Goal: Task Accomplishment & Management: Use online tool/utility

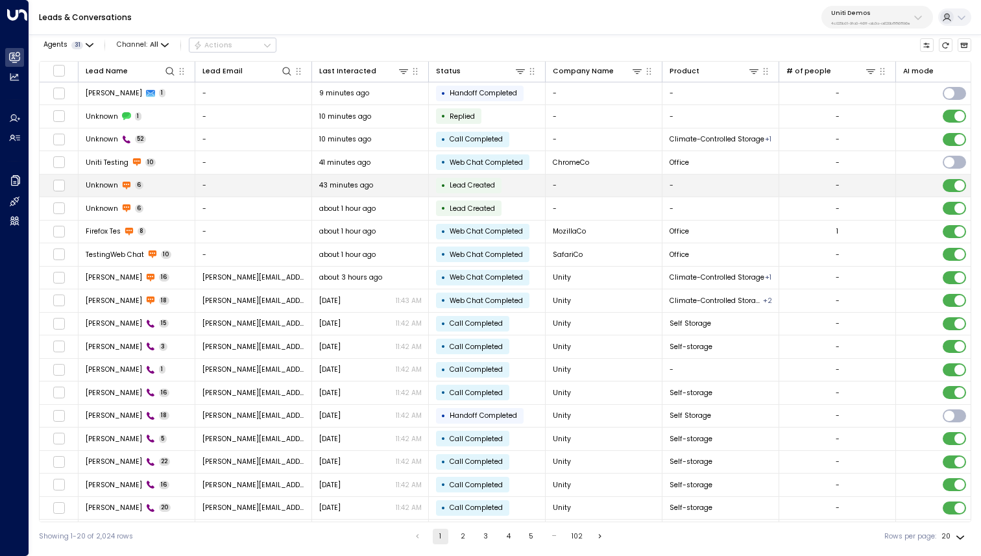
click at [169, 191] on td "Unknown 6" at bounding box center [136, 186] width 117 height 23
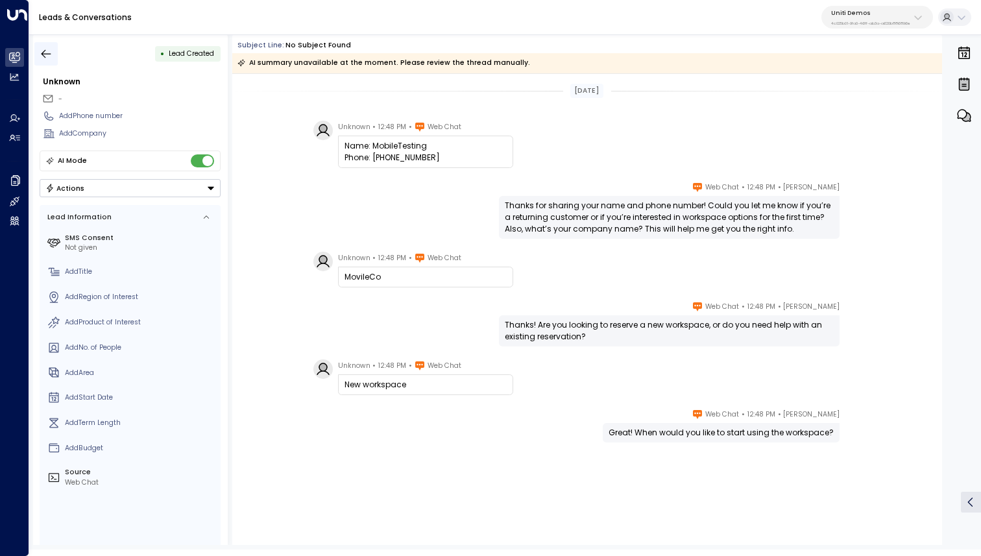
click at [45, 49] on icon "button" at bounding box center [46, 53] width 13 height 13
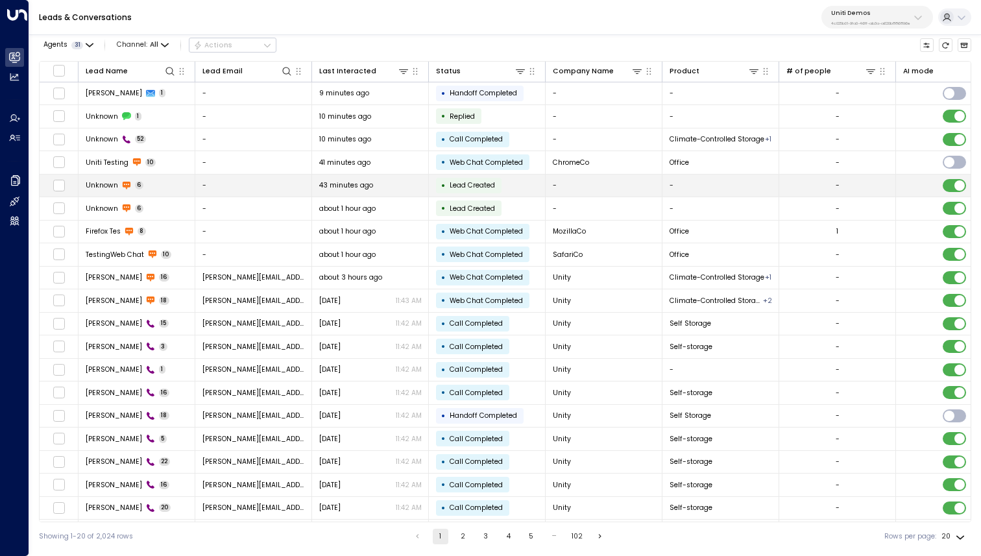
click at [170, 180] on td "Unknown 6" at bounding box center [136, 186] width 117 height 23
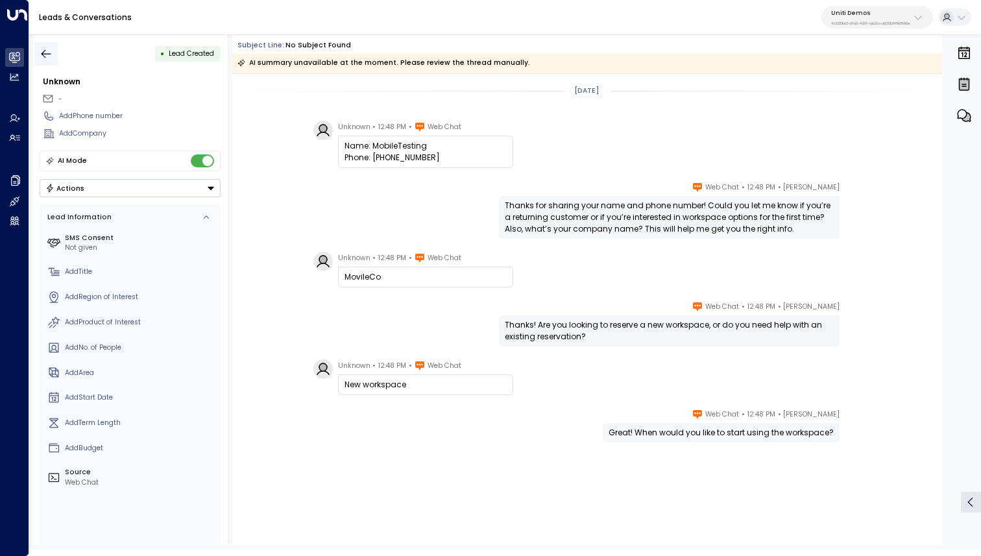
click at [47, 51] on icon "button" at bounding box center [46, 53] width 13 height 13
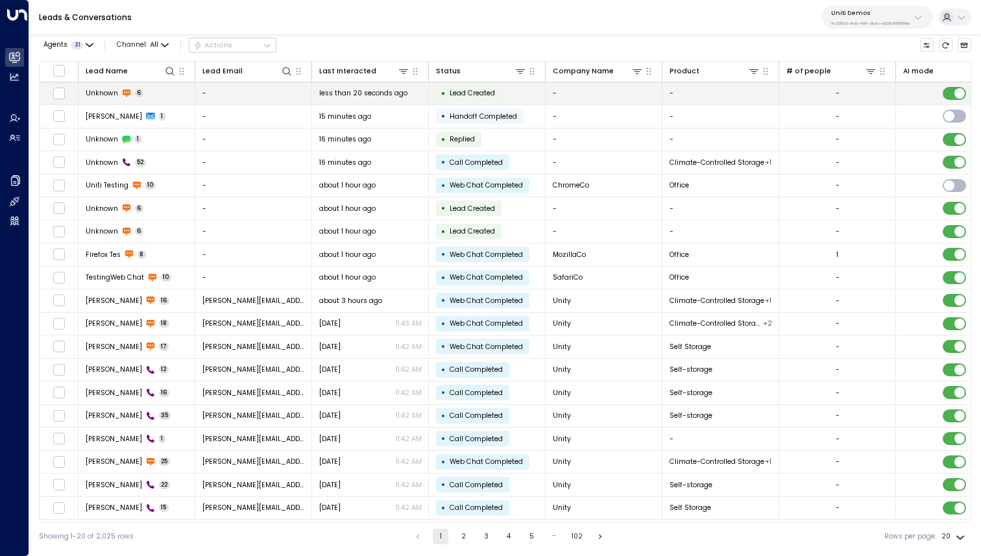
click at [170, 91] on td "Unknown 6" at bounding box center [136, 93] width 117 height 23
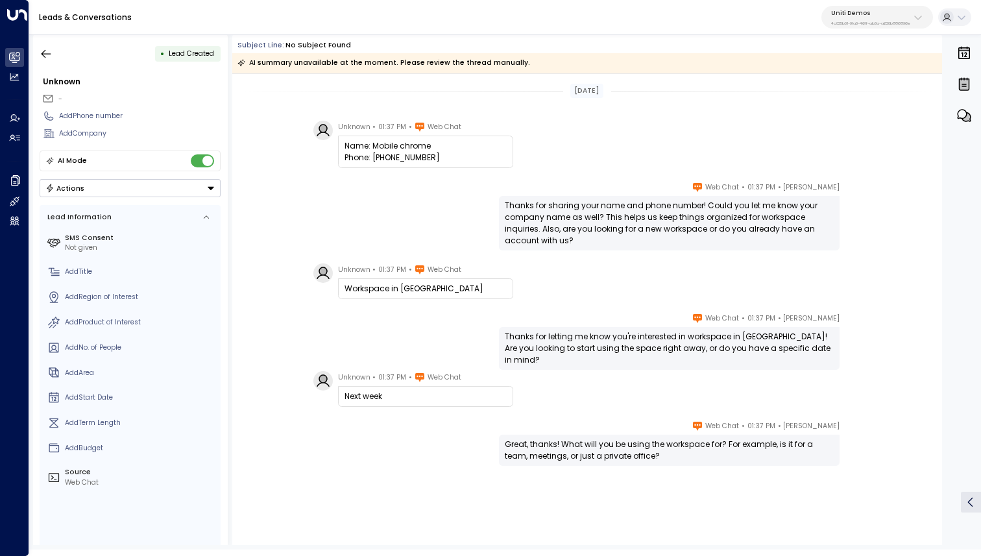
scroll to position [12, 0]
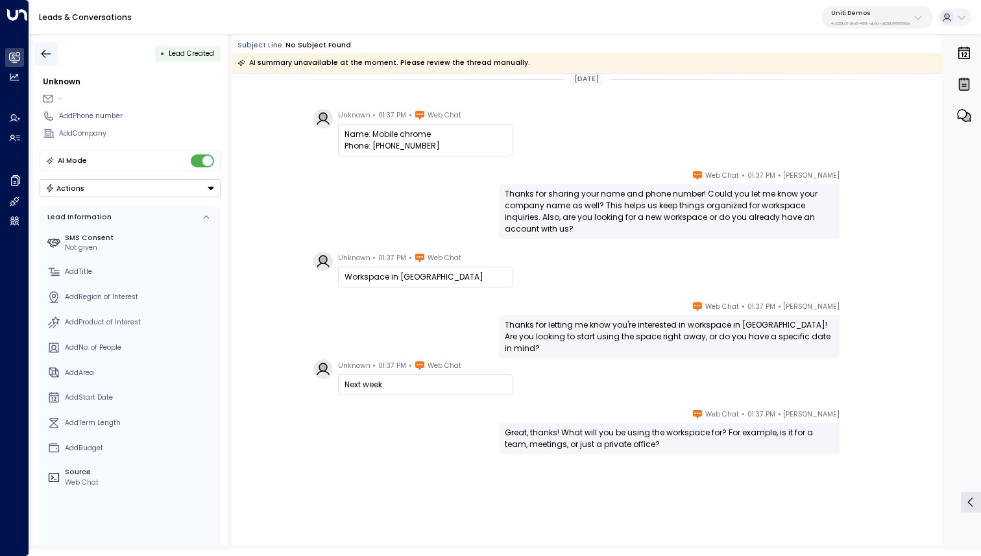
click at [51, 62] on button "button" at bounding box center [45, 53] width 23 height 23
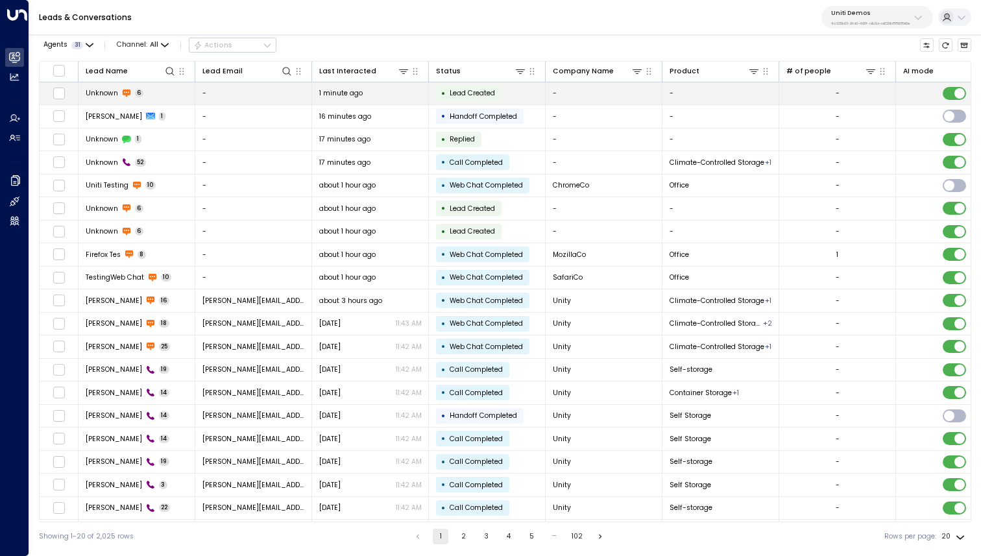
click at [162, 93] on td "Unknown 6" at bounding box center [136, 93] width 117 height 23
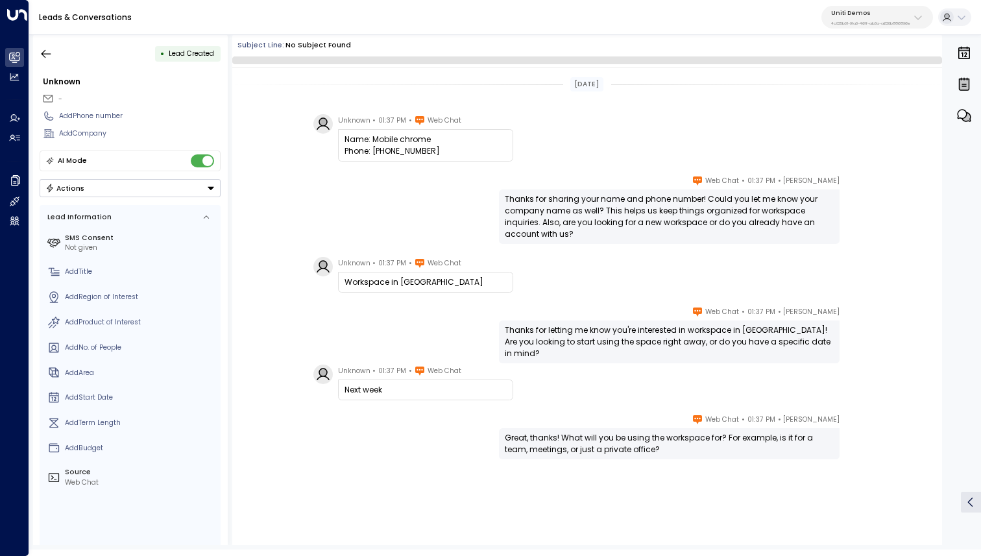
scroll to position [12, 0]
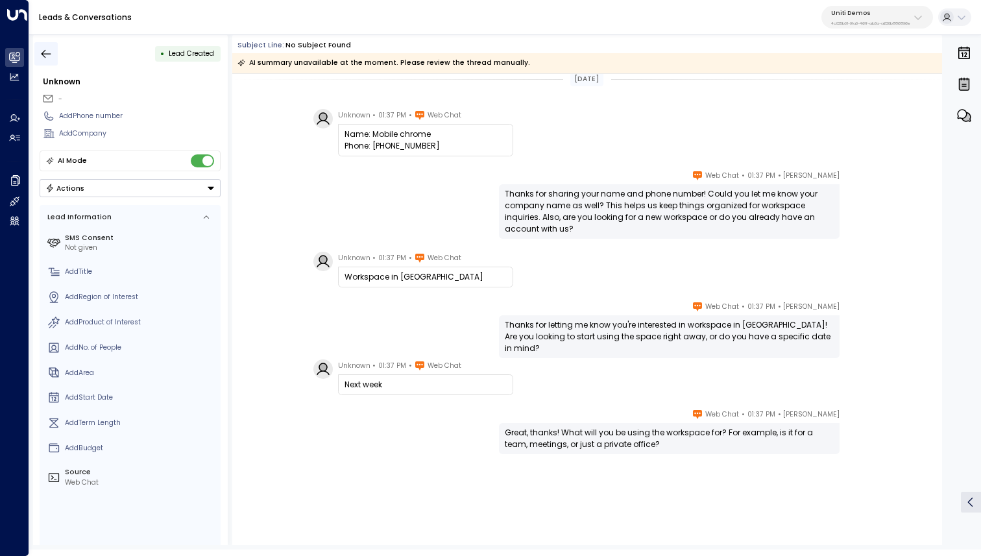
click at [45, 54] on icon "button" at bounding box center [46, 53] width 13 height 13
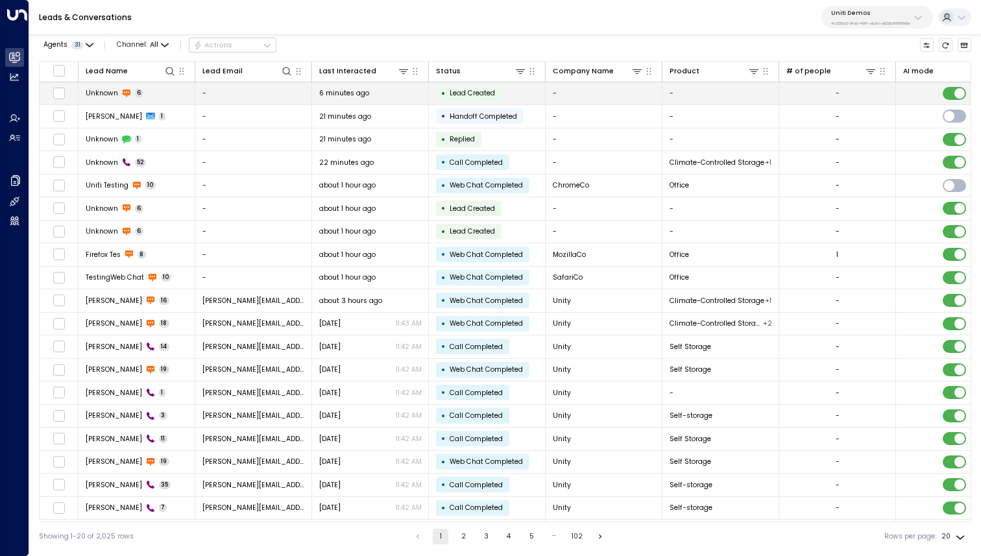
click at [172, 97] on td "Unknown 6" at bounding box center [136, 93] width 117 height 23
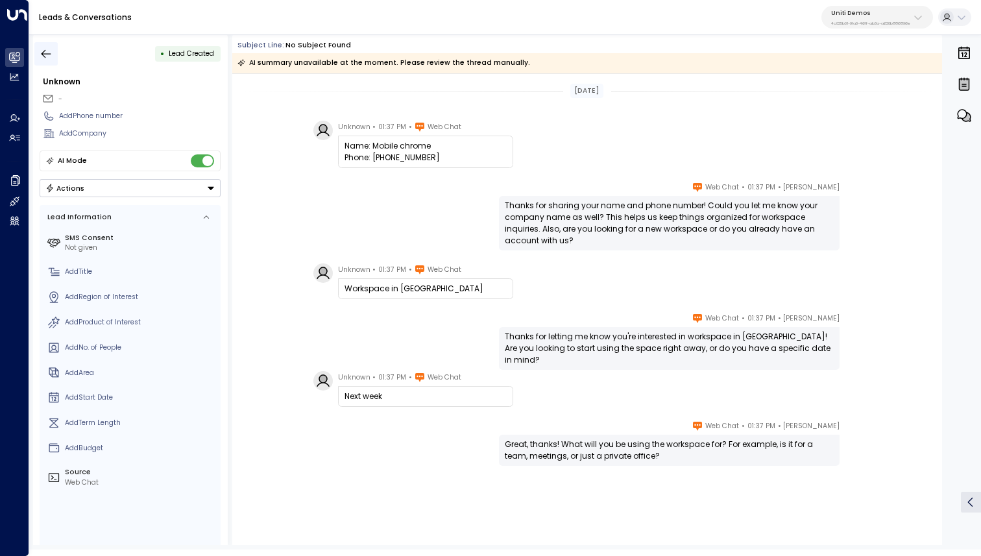
click at [47, 53] on icon "button" at bounding box center [47, 53] width 10 height 8
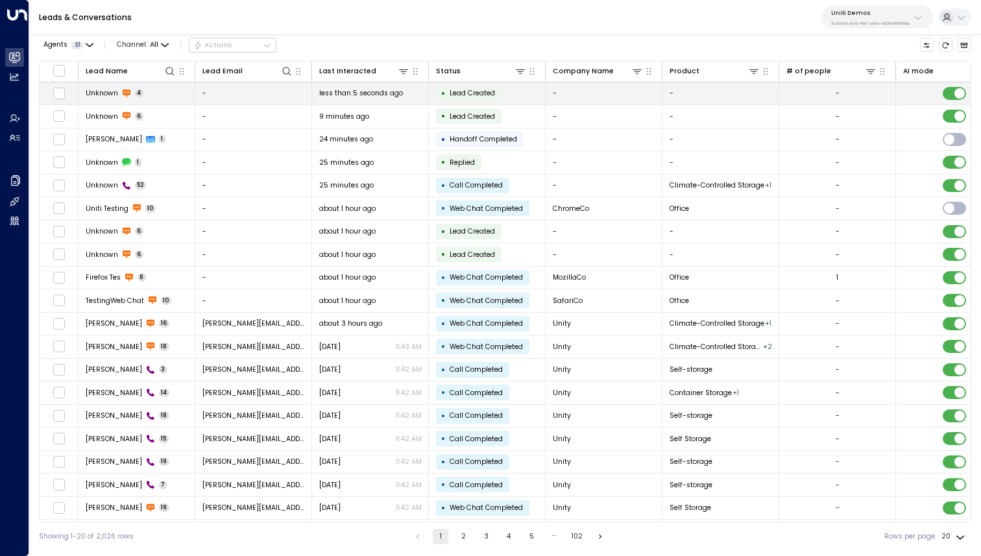
click at [125, 93] on rect at bounding box center [126, 93] width 8 height 6
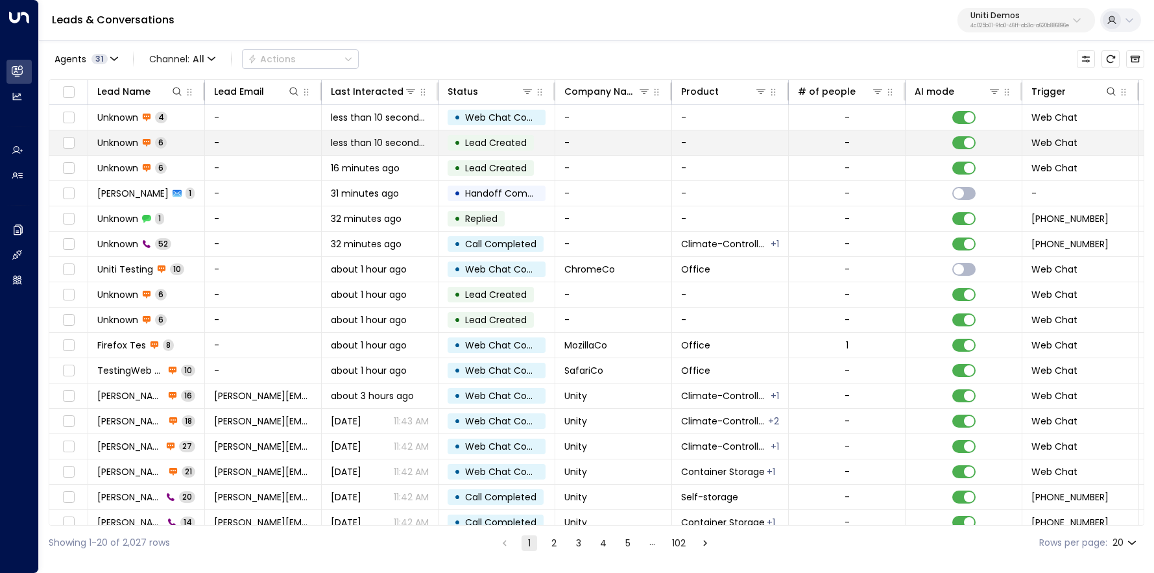
click at [119, 149] on td "Unknown 6" at bounding box center [146, 142] width 117 height 25
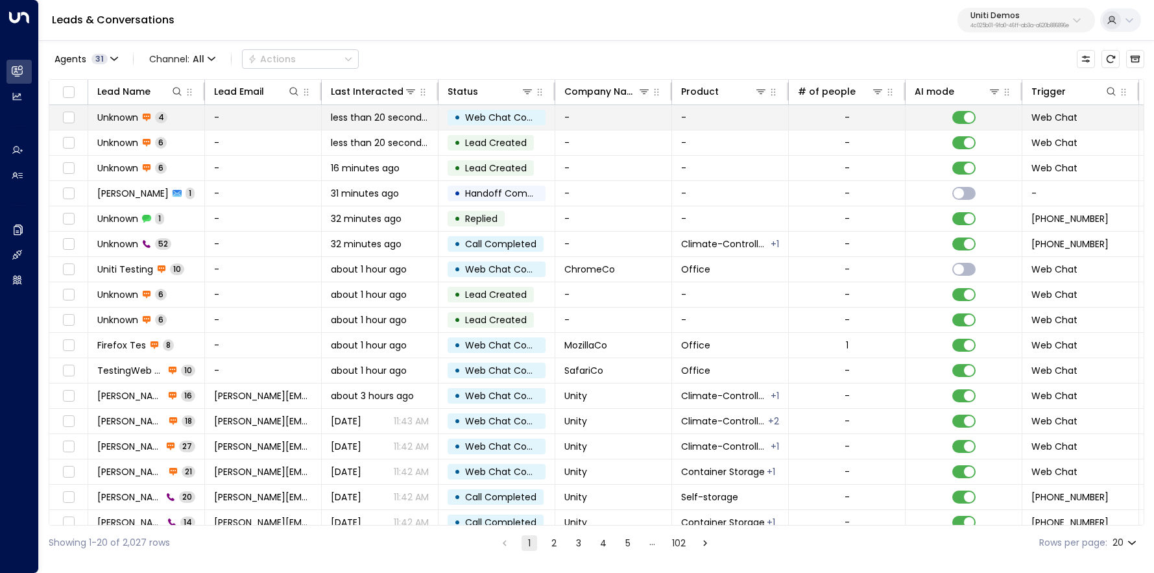
click at [121, 121] on span "Unknown" at bounding box center [117, 117] width 41 height 13
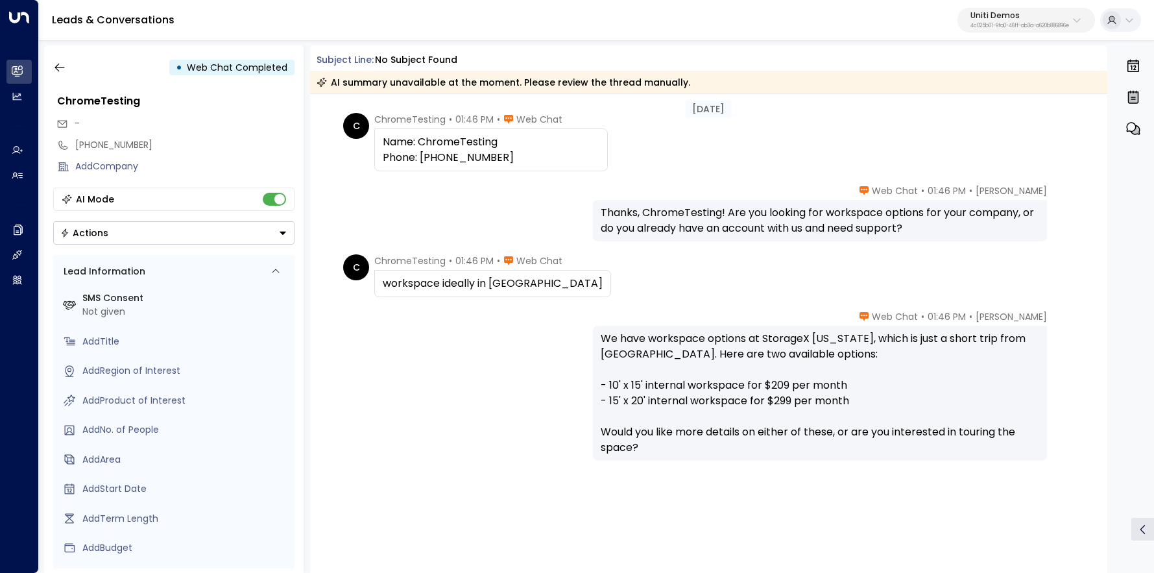
scroll to position [56, 0]
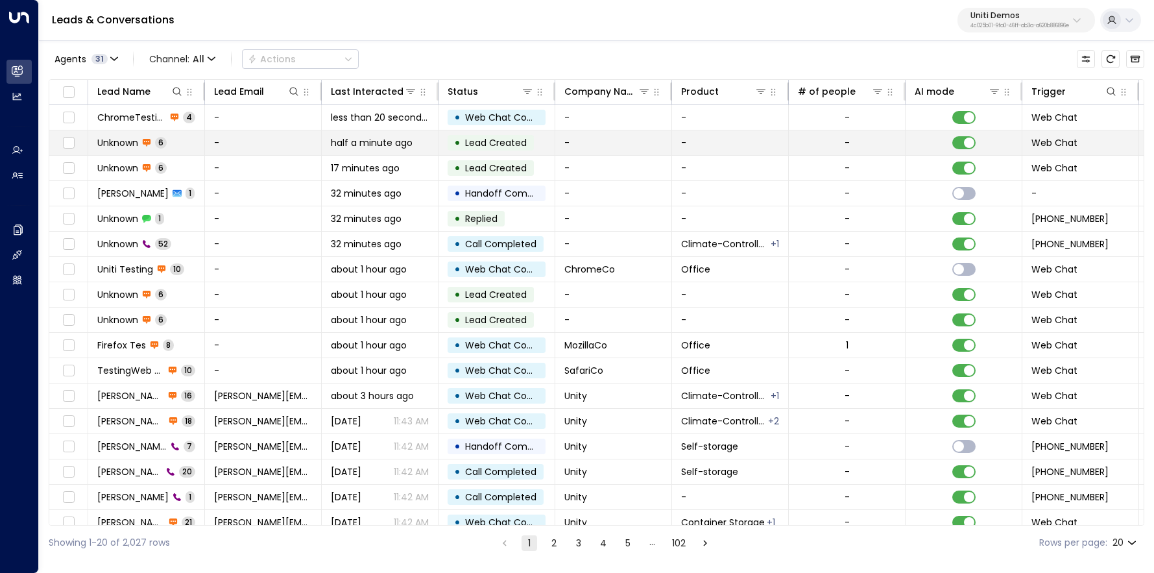
click at [120, 139] on span "Unknown" at bounding box center [117, 142] width 41 height 13
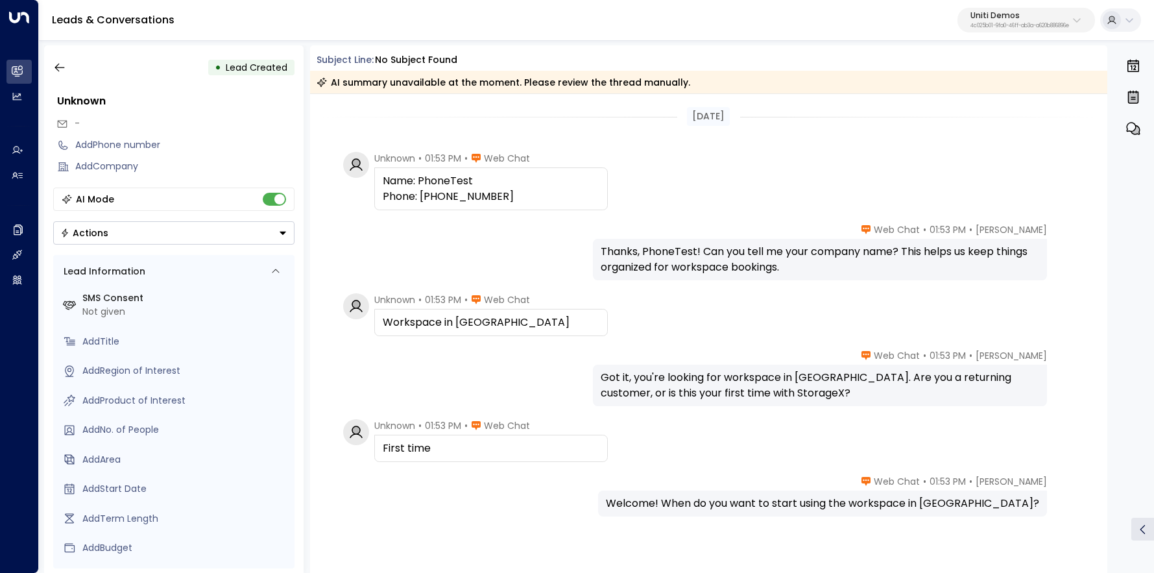
scroll to position [69, 0]
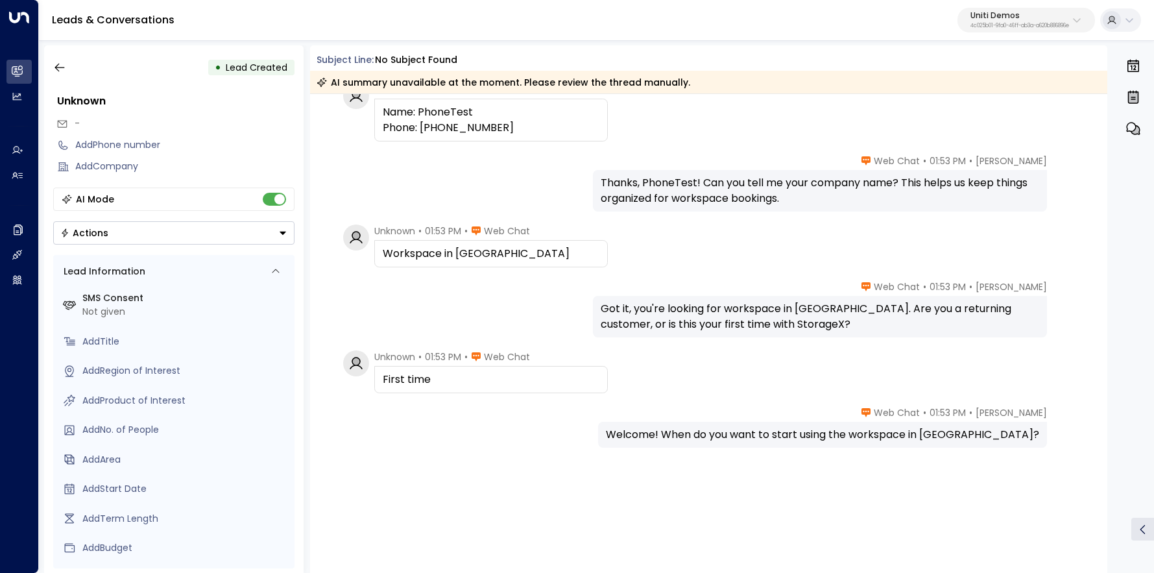
click at [70, 55] on div "• Lead Created Unknown - Add Phone number Add Company AI Mode Actions Lead Info…" at bounding box center [173, 308] width 259 height 527
click at [60, 68] on icon "button" at bounding box center [59, 67] width 13 height 13
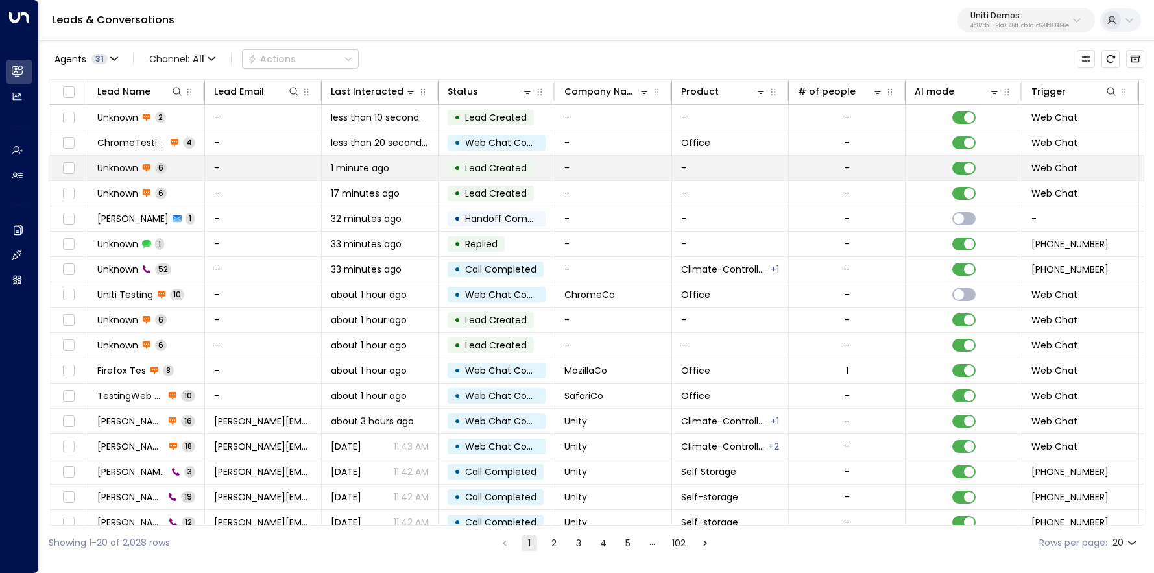
click at [135, 162] on span "Unknown" at bounding box center [117, 168] width 41 height 13
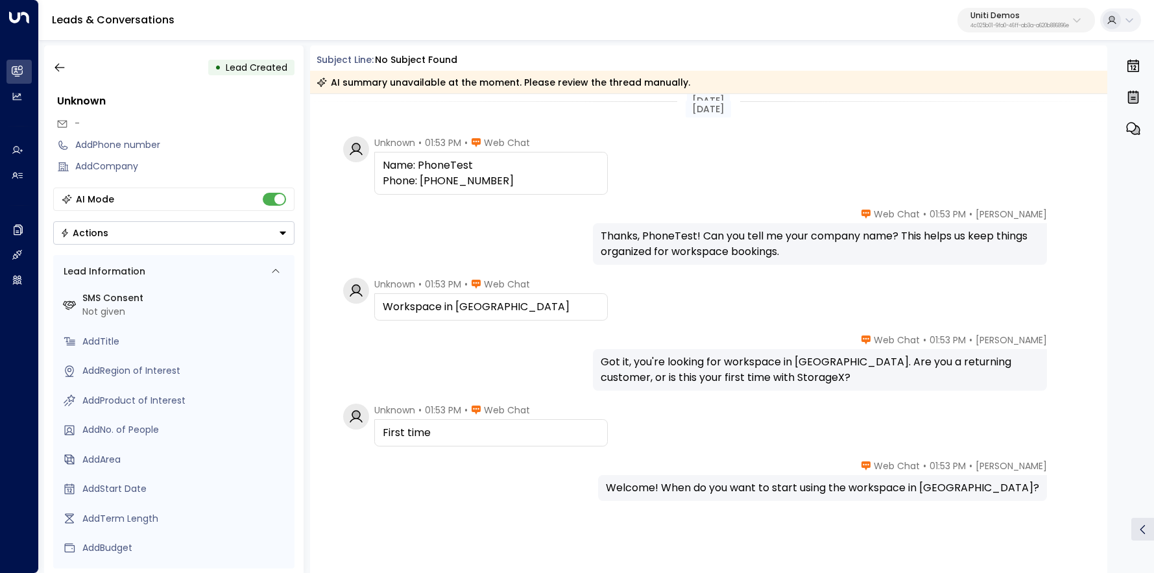
scroll to position [7, 0]
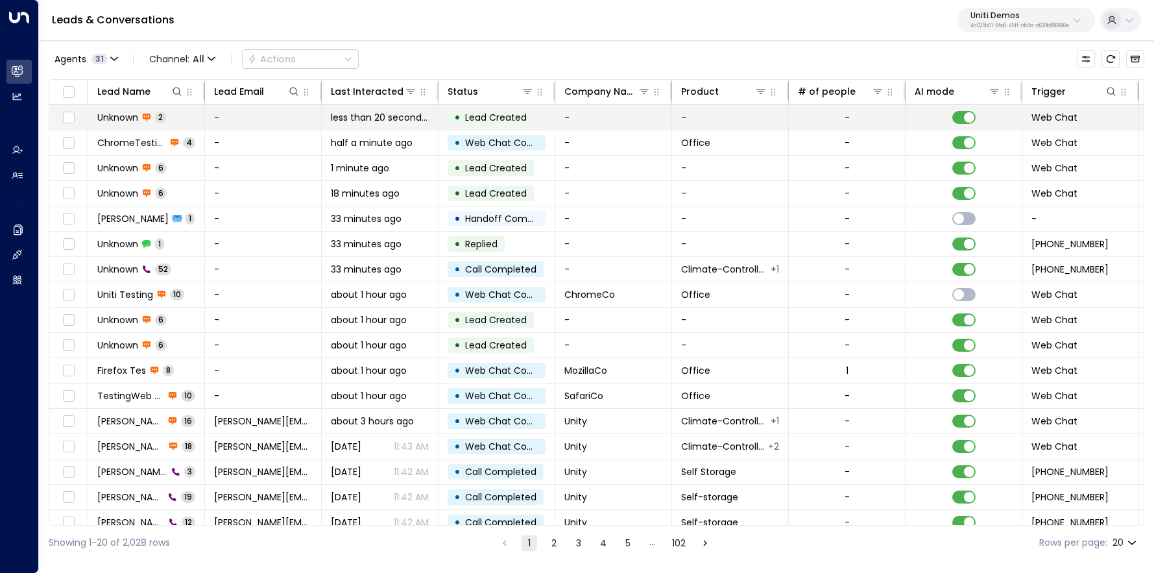
click at [124, 121] on span "Unknown" at bounding box center [117, 117] width 41 height 13
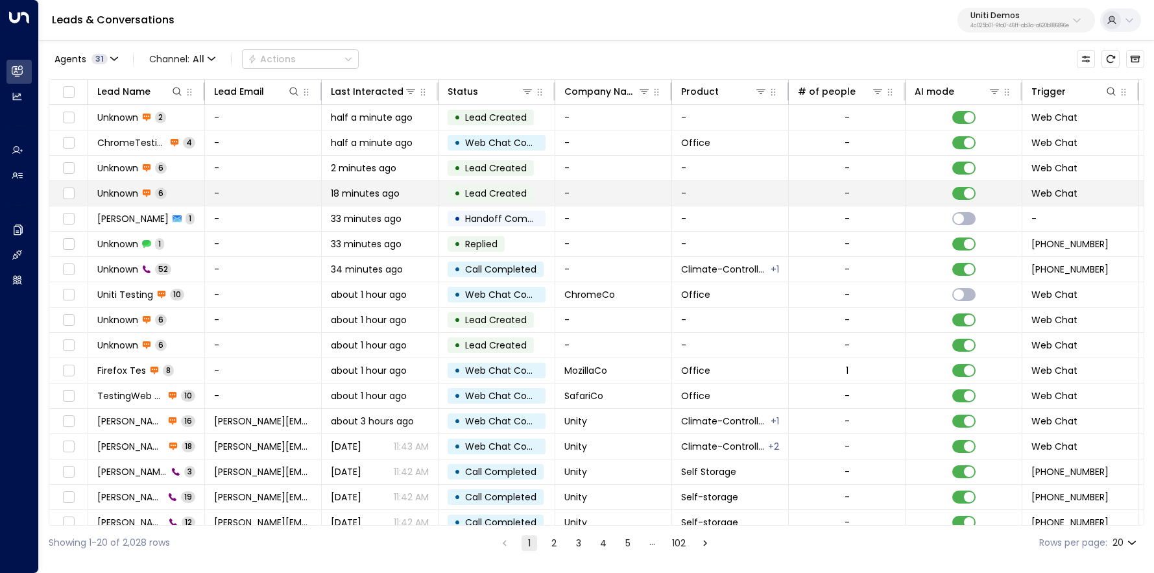
click at [128, 193] on span "Unknown" at bounding box center [117, 193] width 41 height 13
click at [125, 191] on span "Unknown" at bounding box center [117, 193] width 41 height 13
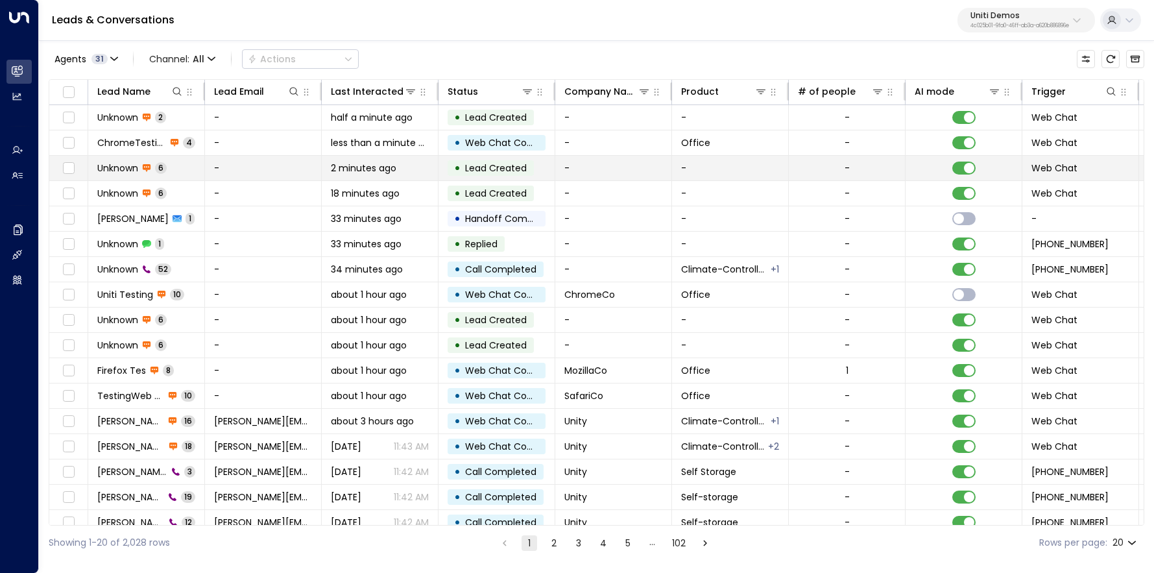
click at [123, 169] on span "Unknown" at bounding box center [117, 168] width 41 height 13
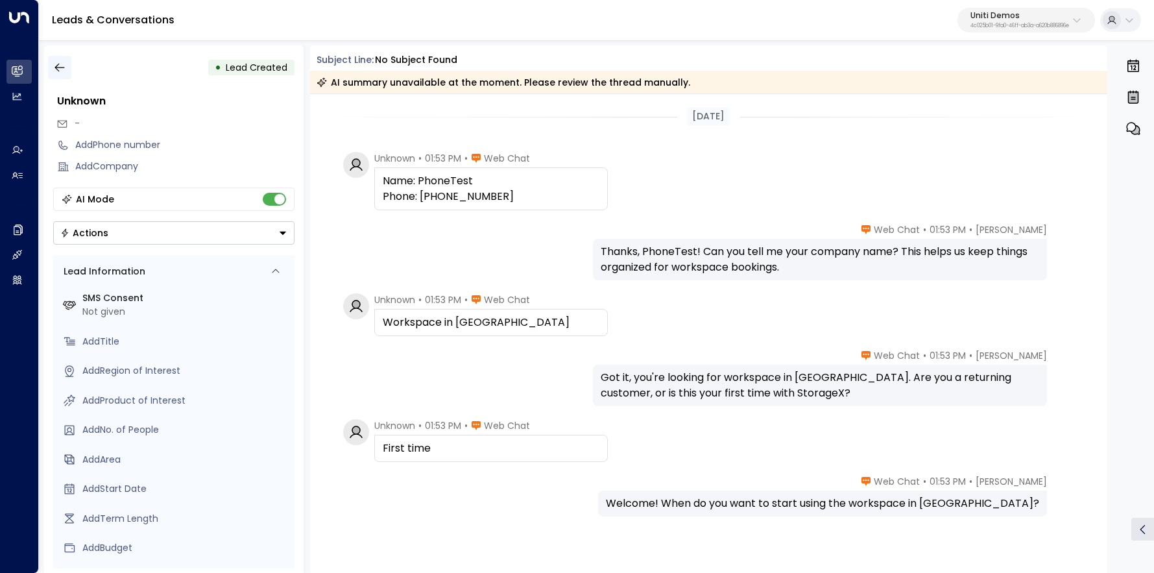
click at [59, 72] on icon "button" at bounding box center [59, 67] width 13 height 13
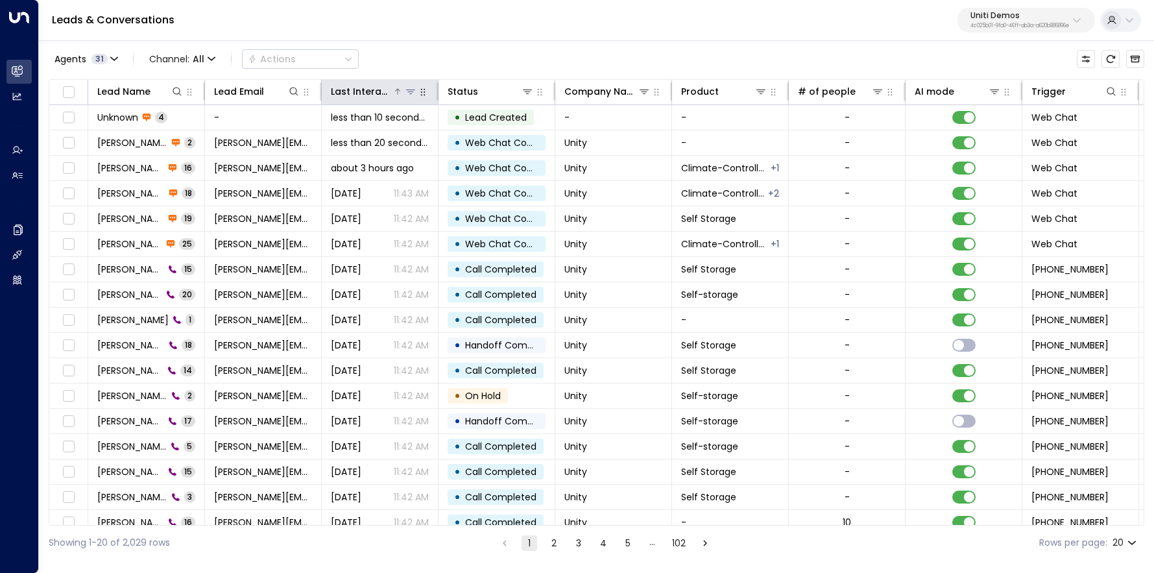
click at [393, 91] on div at bounding box center [404, 91] width 25 height 13
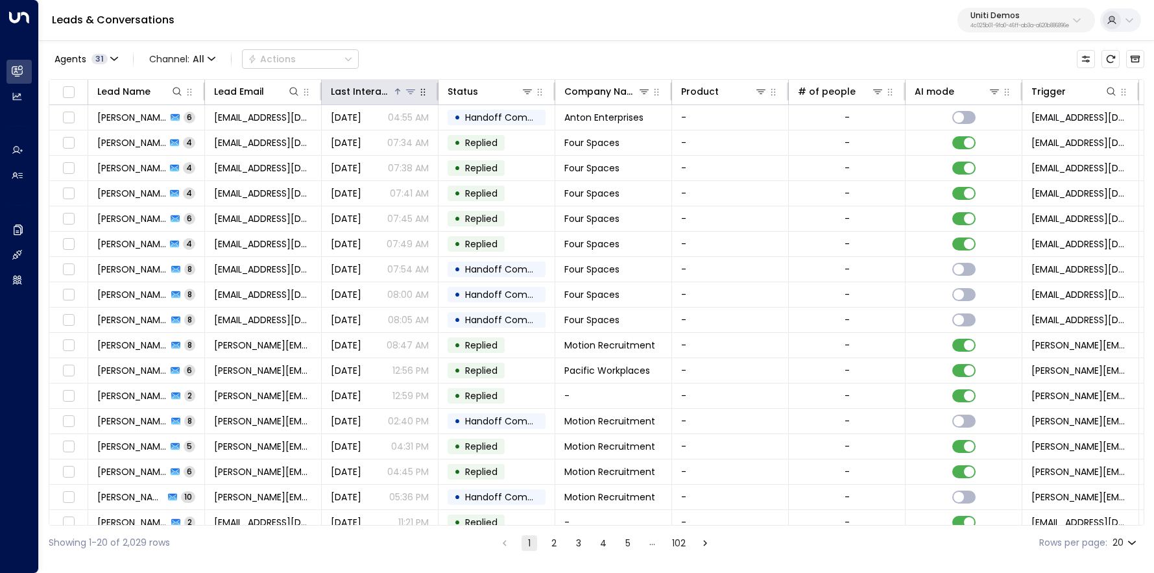
click at [395, 91] on icon at bounding box center [398, 92] width 8 height 8
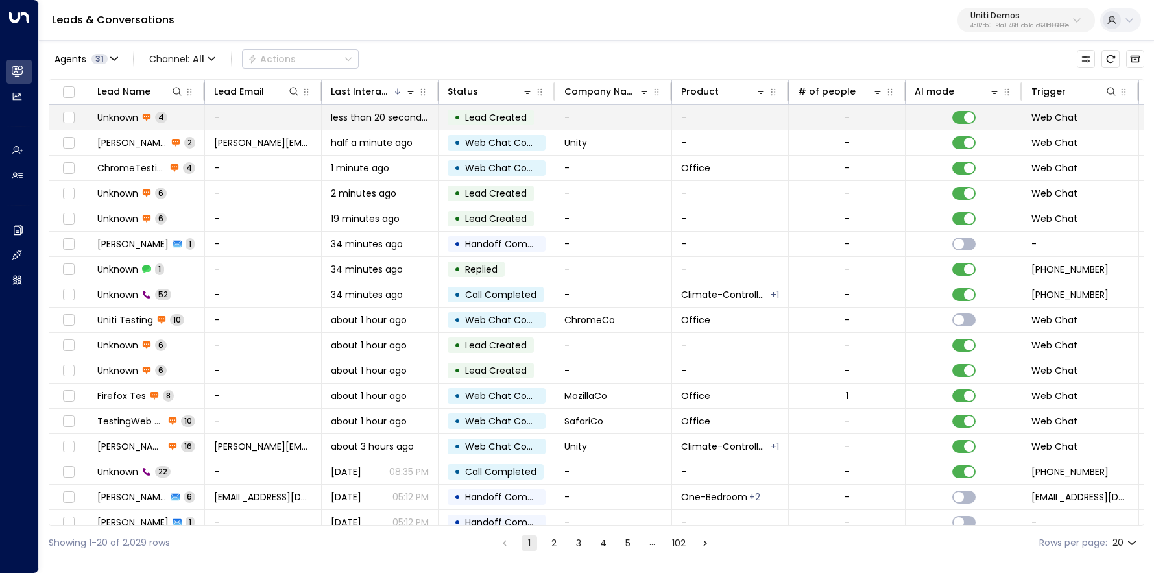
click at [110, 119] on span "Unknown" at bounding box center [117, 117] width 41 height 13
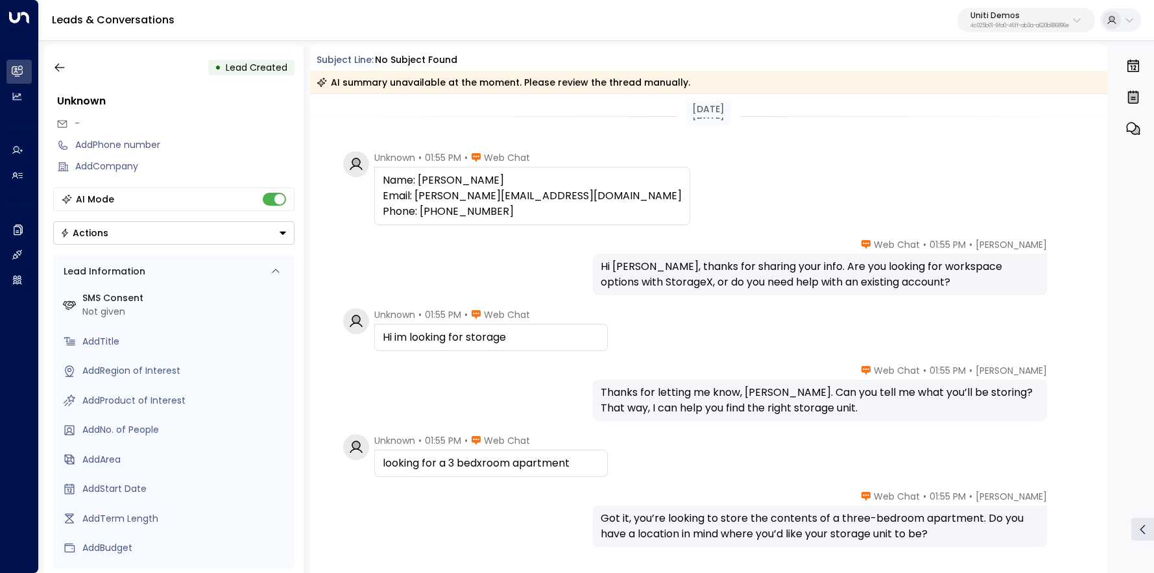
scroll to position [104, 0]
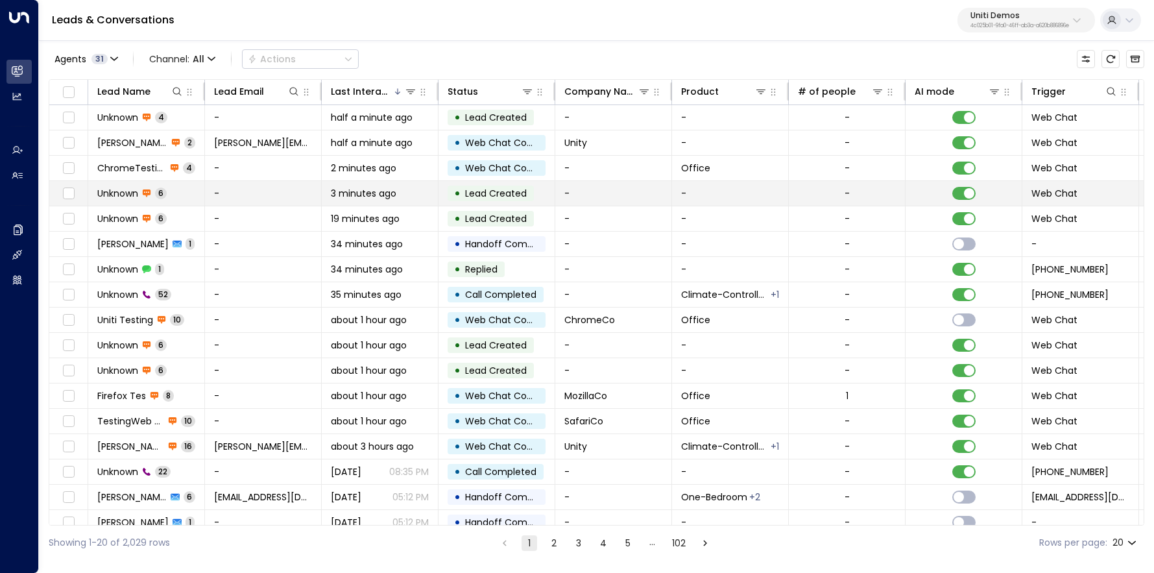
click at [129, 191] on span "Unknown" at bounding box center [117, 193] width 41 height 13
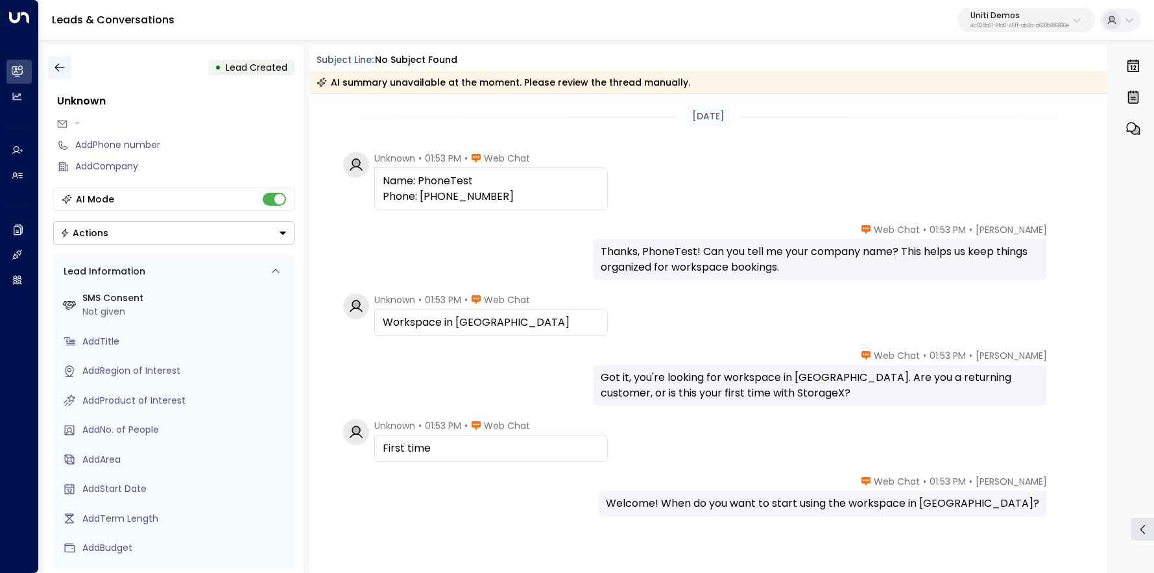
click at [64, 69] on icon "button" at bounding box center [59, 67] width 13 height 13
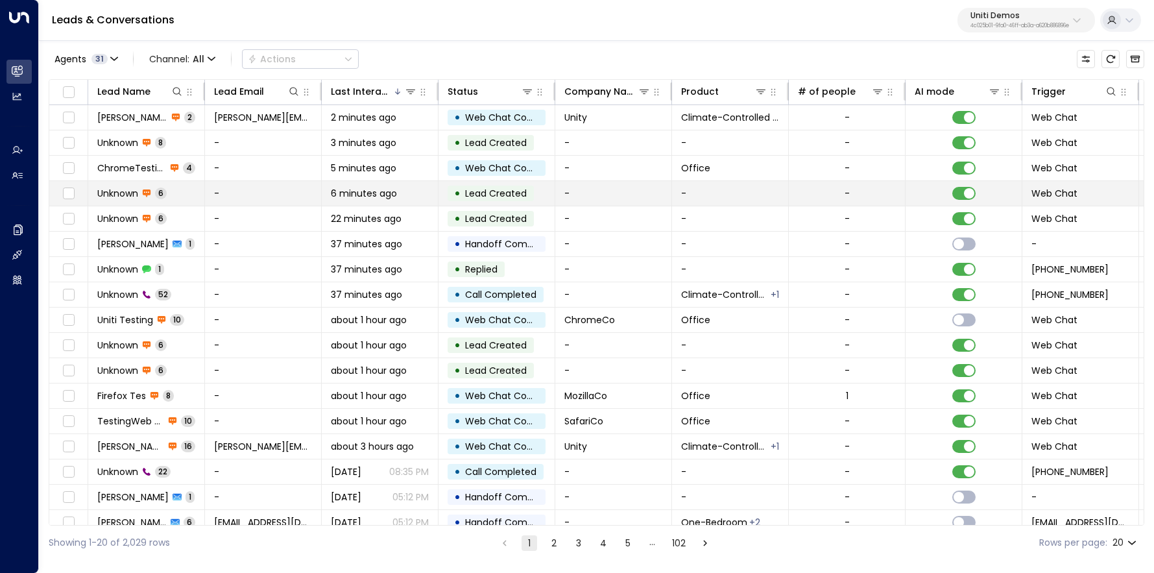
click at [126, 185] on td "Unknown 6" at bounding box center [146, 193] width 117 height 25
click at [143, 191] on rect at bounding box center [147, 192] width 8 height 6
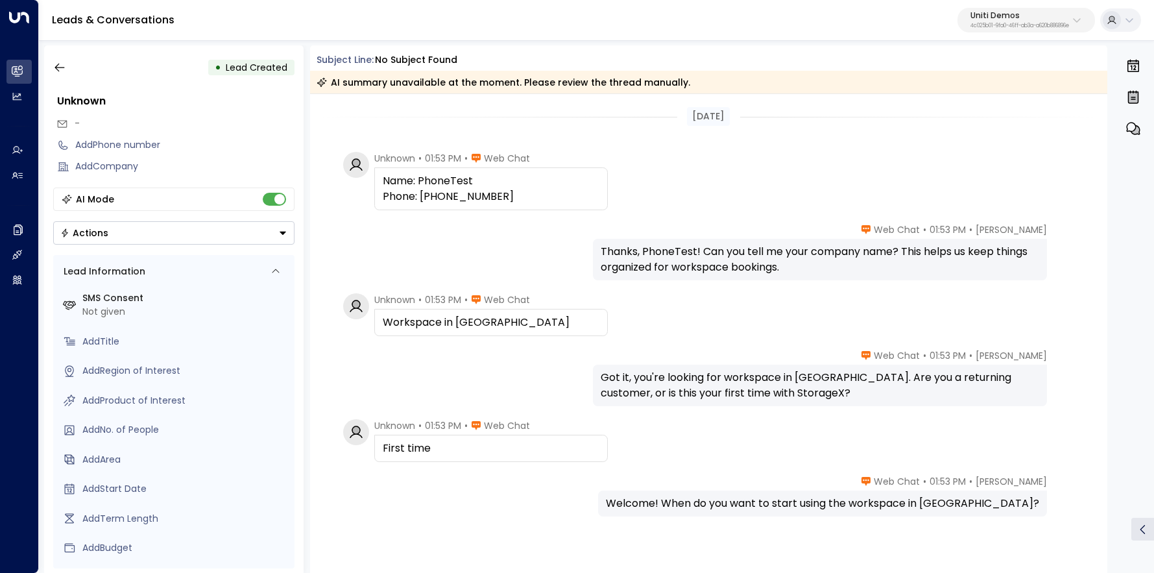
scroll to position [69, 0]
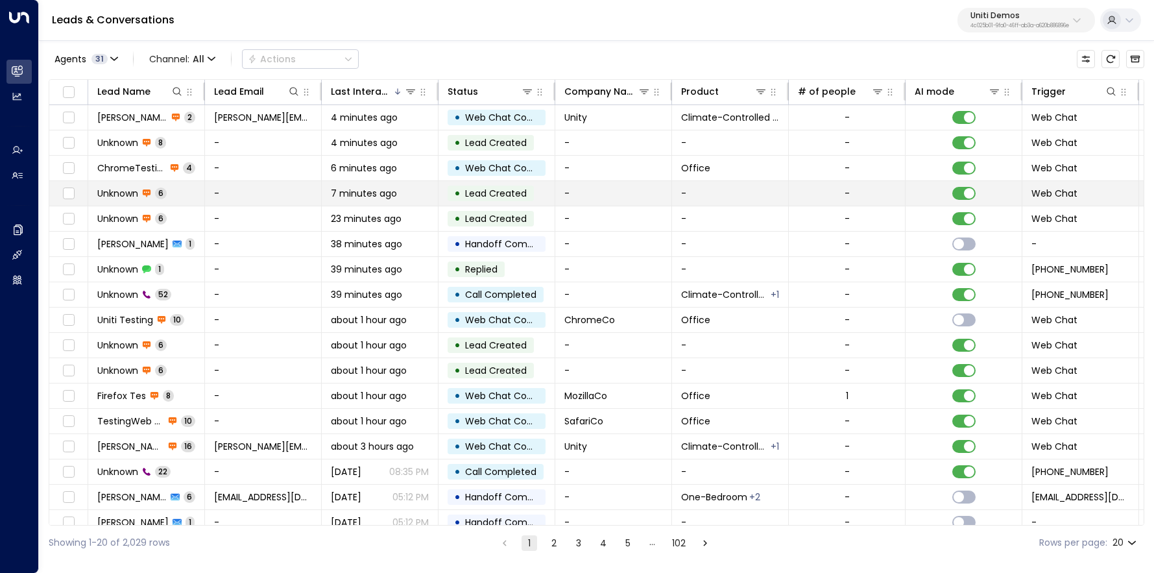
click at [119, 187] on span "Unknown" at bounding box center [117, 193] width 41 height 13
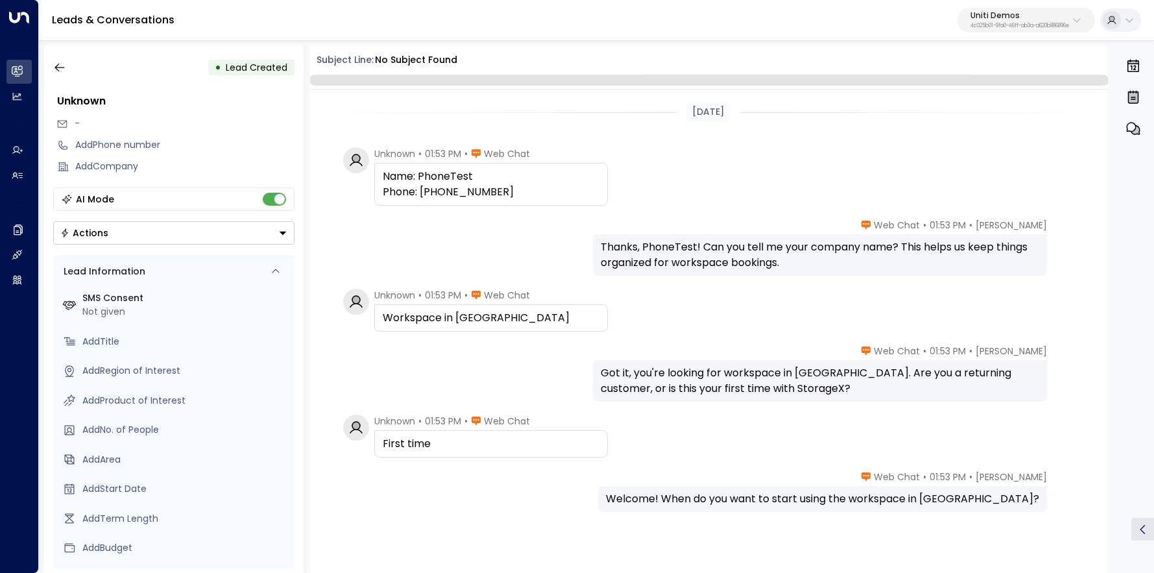
scroll to position [69, 0]
